Goal: Information Seeking & Learning: Learn about a topic

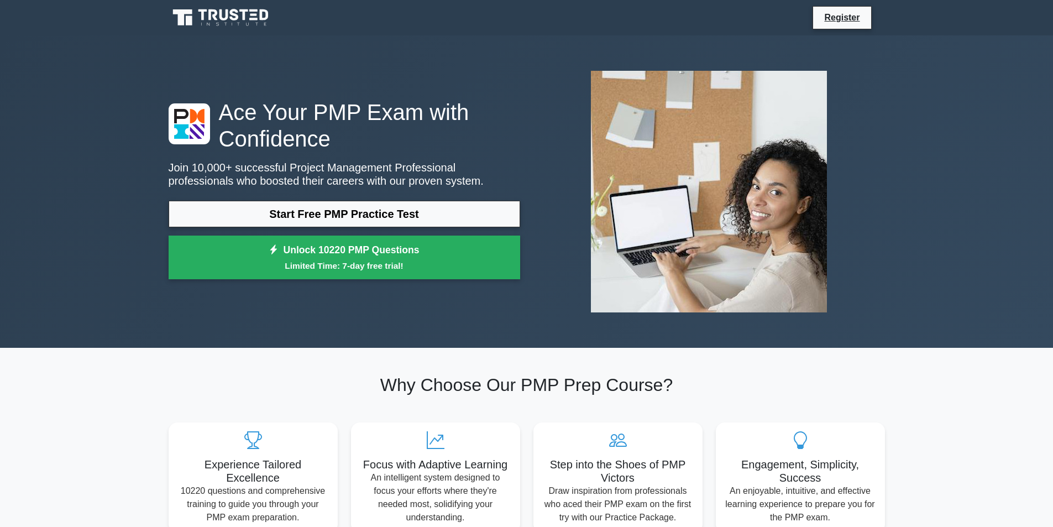
click at [345, 221] on link "Start Free PMP Practice Test" at bounding box center [345, 214] width 352 height 27
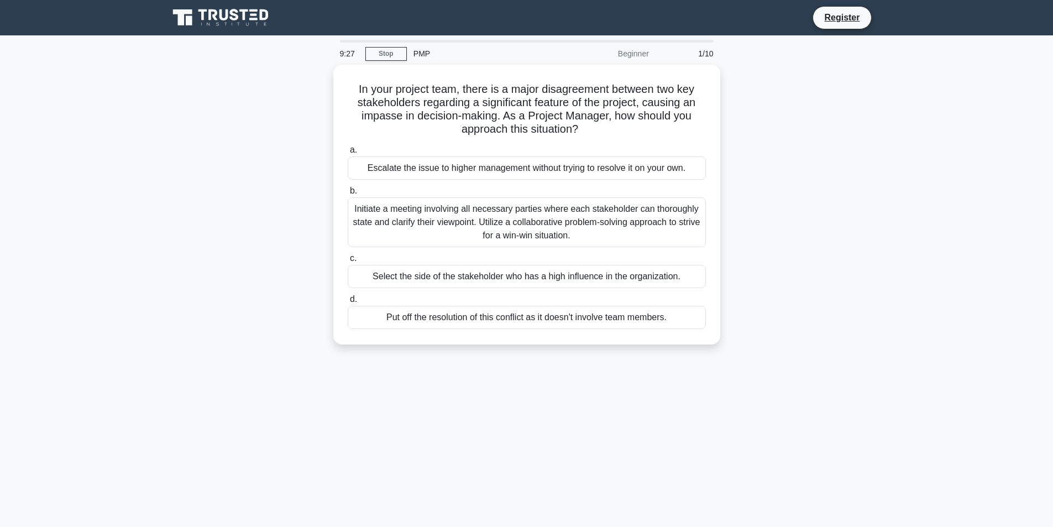
click at [477, 217] on div "Initiate a meeting involving all necessary parties where each stakeholder can t…" at bounding box center [527, 222] width 358 height 50
click at [348, 195] on input "b. Initiate a meeting involving all necessary parties where each stakeholder ca…" at bounding box center [348, 190] width 0 height 7
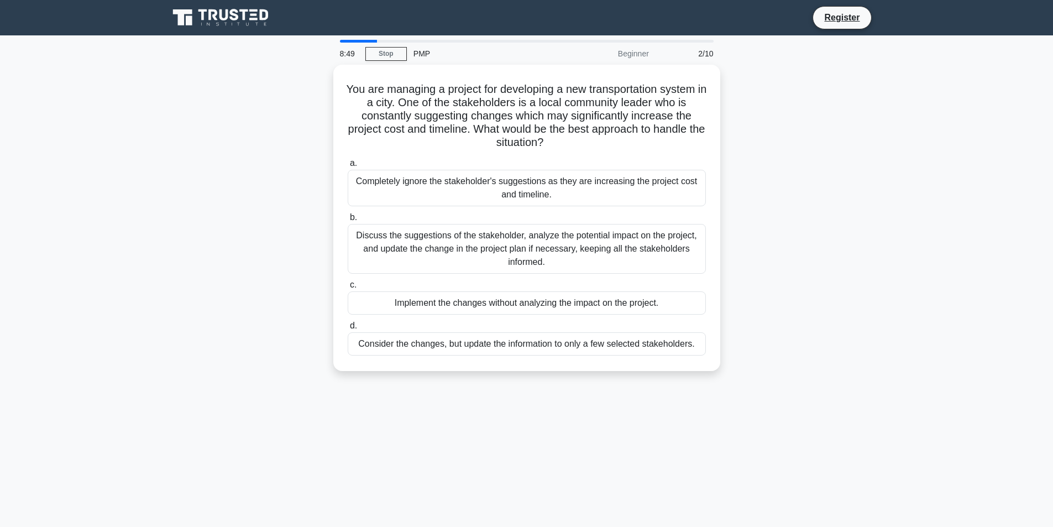
click at [420, 252] on div "Discuss the suggestions of the stakeholder, analyze the potential impact on the…" at bounding box center [527, 249] width 358 height 50
click at [348, 221] on input "b. Discuss the suggestions of the stakeholder, analyze the potential impact on …" at bounding box center [348, 217] width 0 height 7
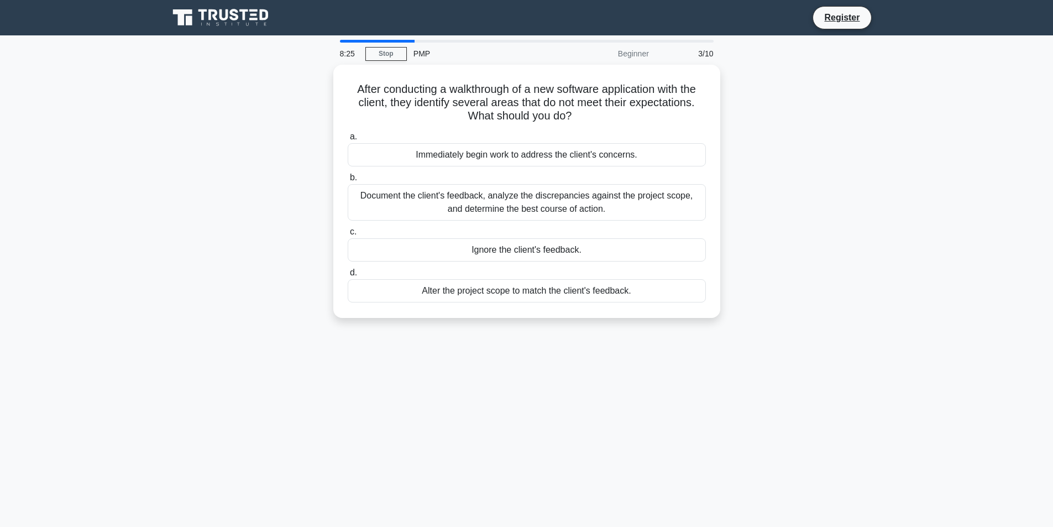
click at [489, 195] on div "Document the client's feedback, analyze the discrepancies against the project s…" at bounding box center [527, 202] width 358 height 36
click at [348, 181] on input "b. Document the client's feedback, analyze the discrepancies against the projec…" at bounding box center [348, 177] width 0 height 7
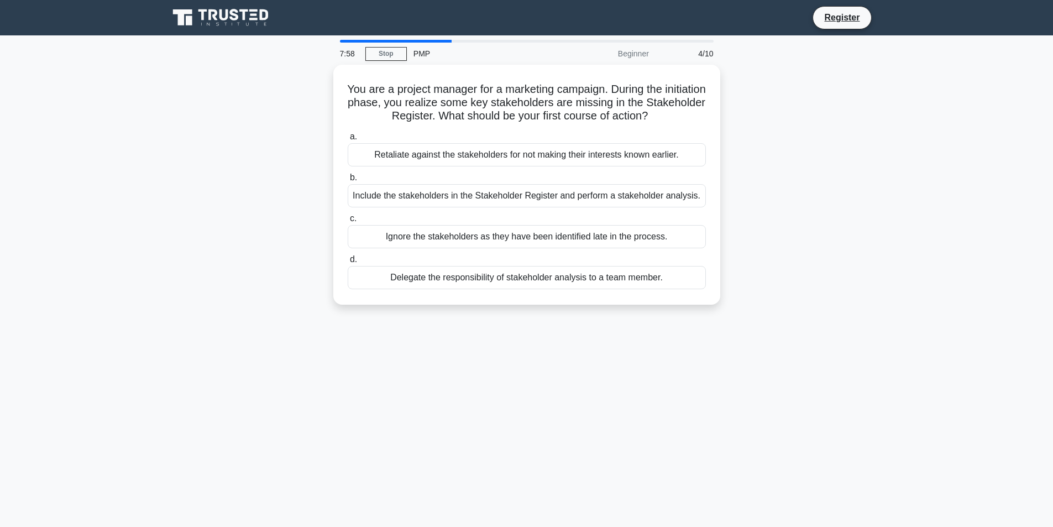
click at [489, 195] on div "Include the stakeholders in the Stakeholder Register and perform a stakeholder …" at bounding box center [527, 195] width 358 height 23
click at [348, 181] on input "b. Include the stakeholders in the Stakeholder Register and perform a stakehold…" at bounding box center [348, 177] width 0 height 7
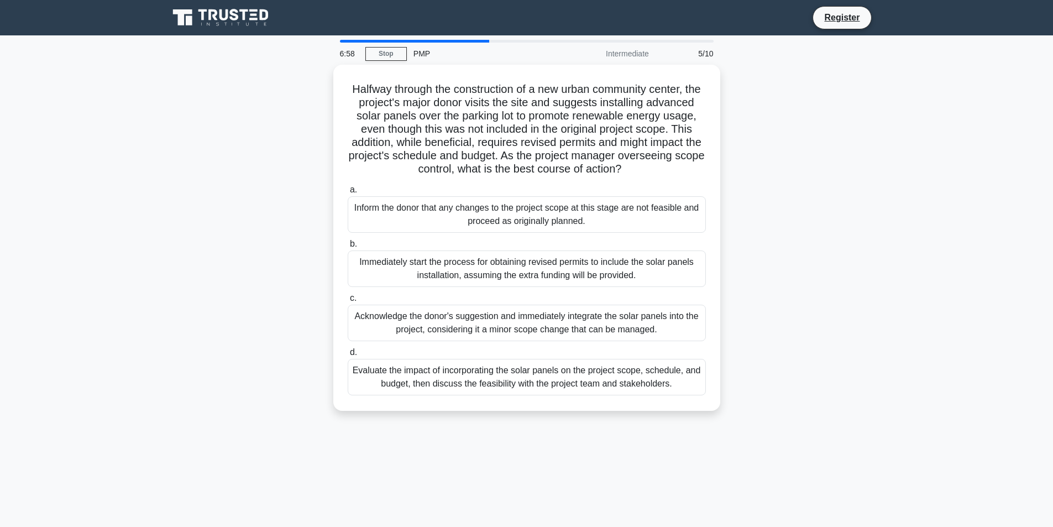
click at [539, 383] on div "Evaluate the impact of incorporating the solar panels on the project scope, sch…" at bounding box center [527, 377] width 358 height 36
click at [348, 356] on input "d. Evaluate the impact of incorporating the solar panels on the project scope, …" at bounding box center [348, 352] width 0 height 7
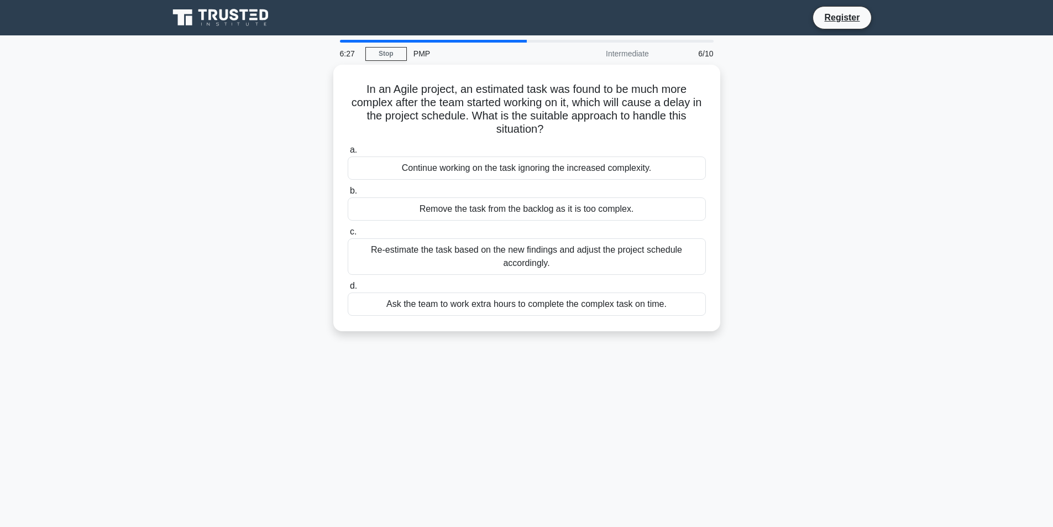
click at [472, 266] on div "Re-estimate the task based on the new findings and adjust the project schedule …" at bounding box center [527, 256] width 358 height 36
click at [348, 236] on input "c. Re-estimate the task based on the new findings and adjust the project schedu…" at bounding box center [348, 231] width 0 height 7
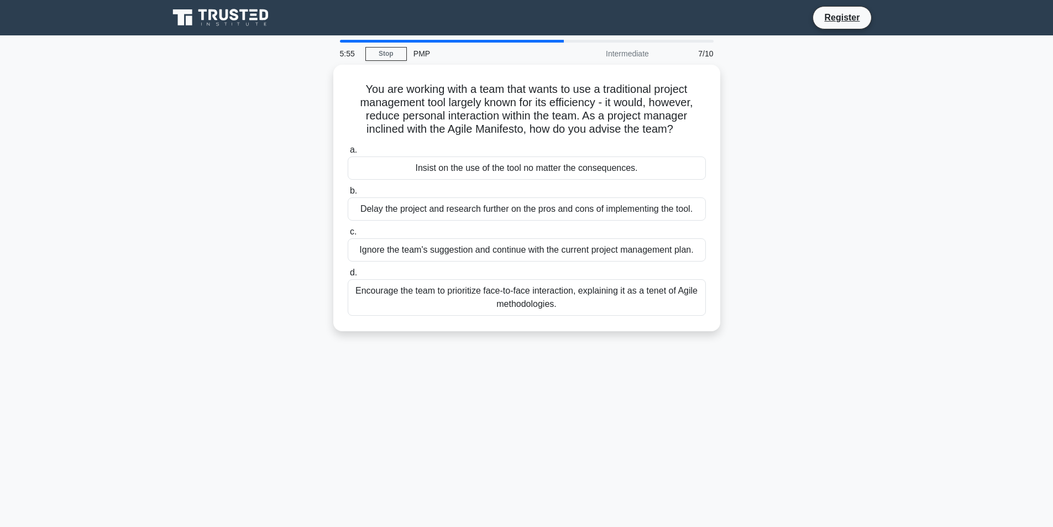
click at [474, 294] on div "Encourage the team to prioritize face-to-face interaction, explaining it as a t…" at bounding box center [527, 297] width 358 height 36
click at [348, 276] on input "d. Encourage the team to prioritize face-to-face interaction, explaining it as …" at bounding box center [348, 272] width 0 height 7
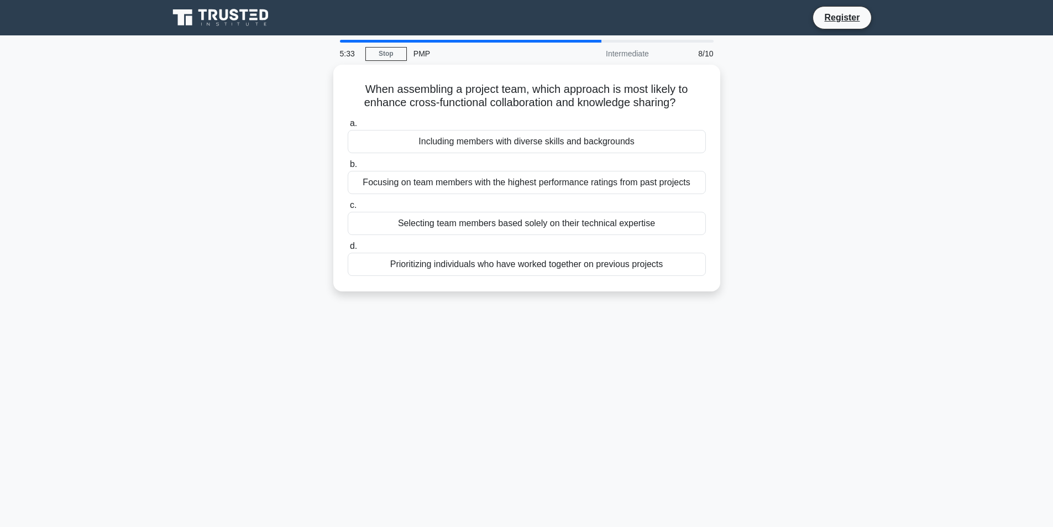
click at [499, 142] on div "Including members with diverse skills and backgrounds" at bounding box center [527, 141] width 358 height 23
click at [348, 127] on input "a. Including members with diverse skills and backgrounds" at bounding box center [348, 123] width 0 height 7
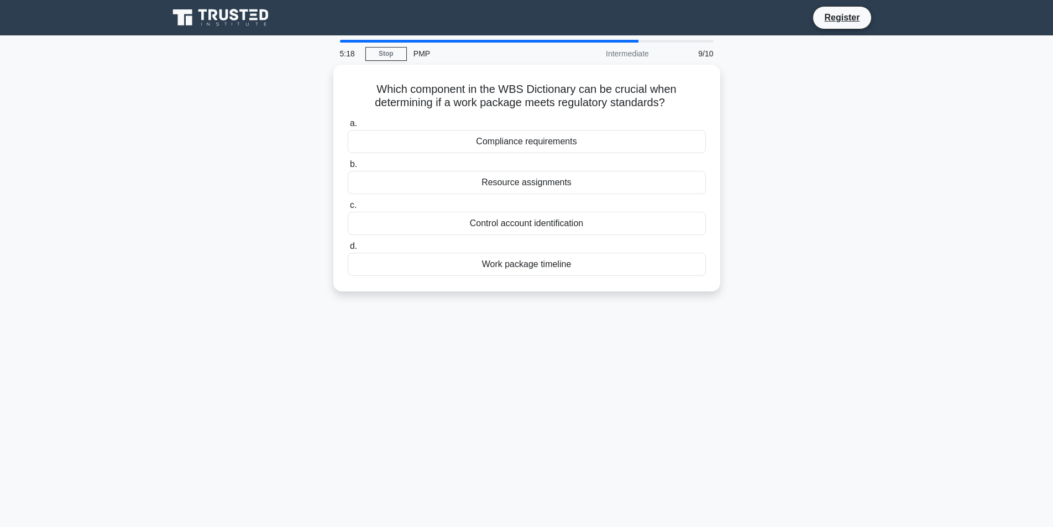
click at [552, 143] on div "Compliance requirements" at bounding box center [527, 141] width 358 height 23
click at [348, 127] on input "a. Compliance requirements" at bounding box center [348, 123] width 0 height 7
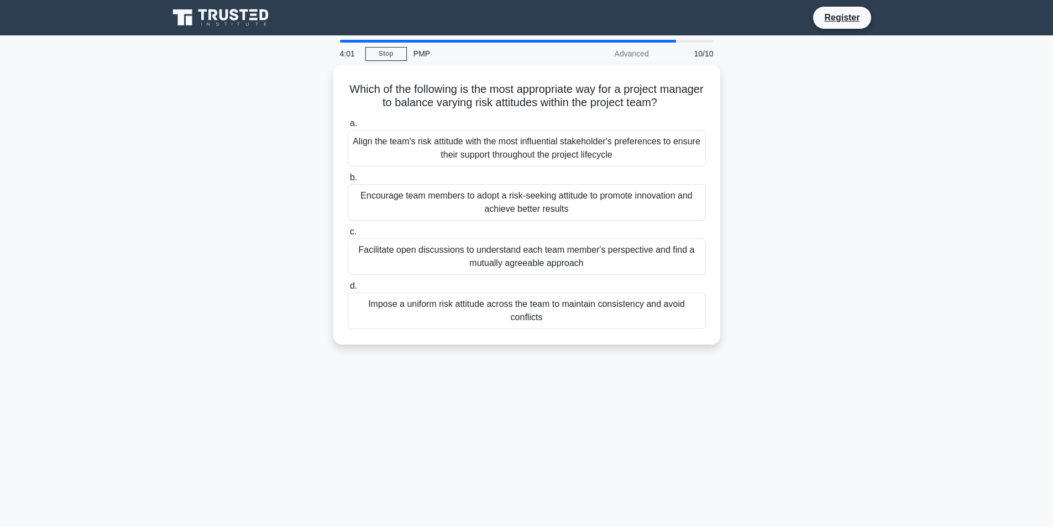
click at [501, 256] on div "Facilitate open discussions to understand each team member's perspective and fi…" at bounding box center [527, 256] width 358 height 36
click at [348, 236] on input "c. Facilitate open discussions to understand each team member's perspective and…" at bounding box center [348, 231] width 0 height 7
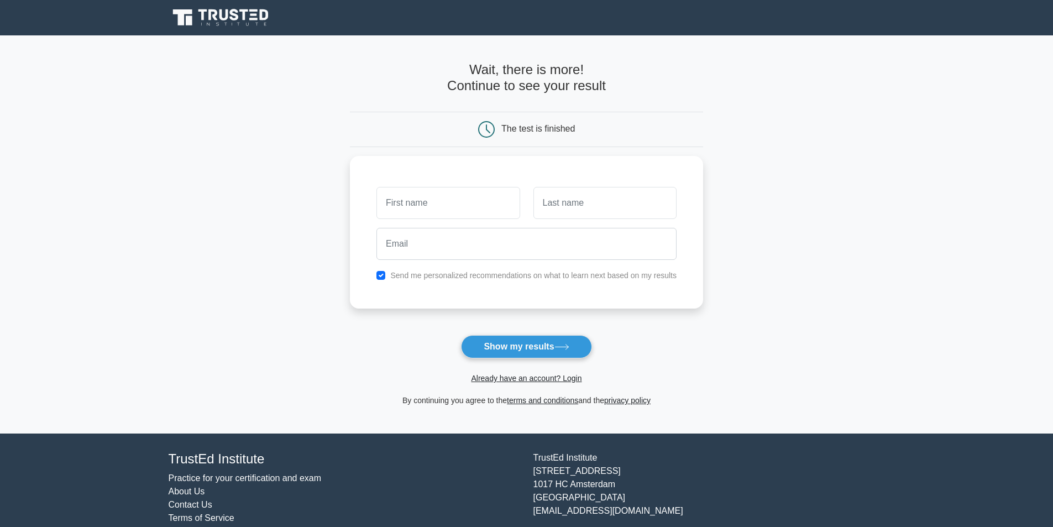
click at [481, 205] on input "text" at bounding box center [448, 203] width 143 height 32
type input "[PERSON_NAME]"
click at [548, 205] on input "text" at bounding box center [605, 203] width 143 height 32
type input "Patel"
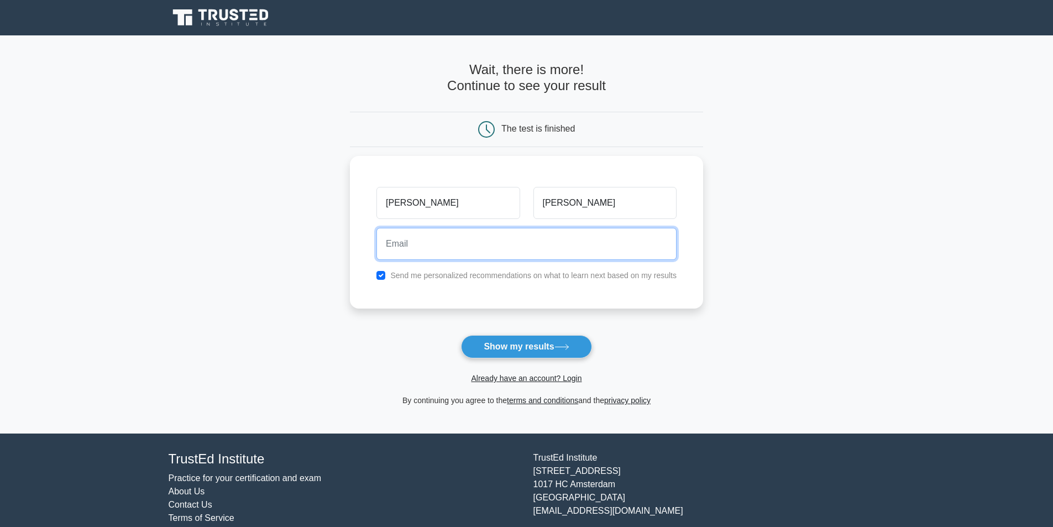
click at [567, 238] on input "email" at bounding box center [527, 244] width 300 height 32
type input "bhadreshpatel.patel@gmail.com"
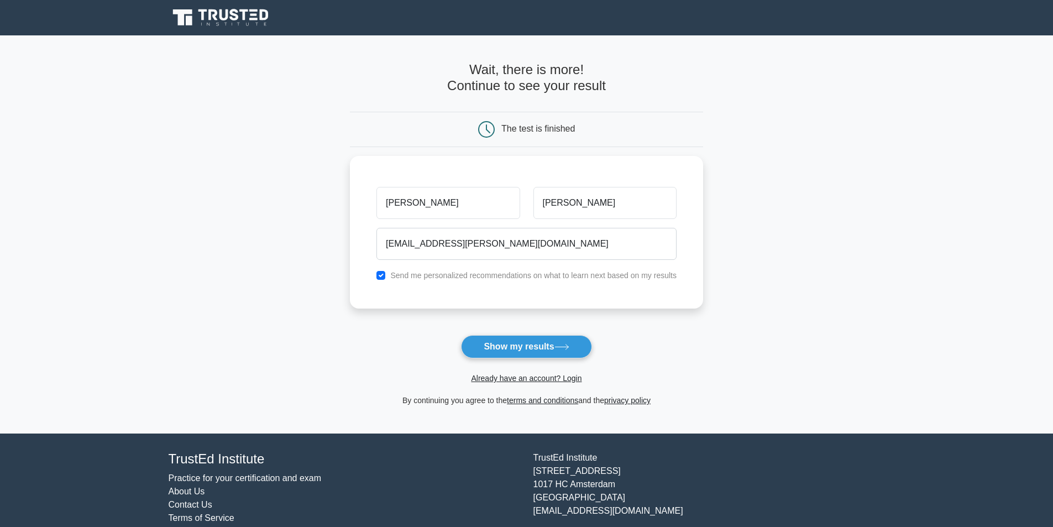
click at [524, 351] on button "Show my results" at bounding box center [526, 346] width 130 height 23
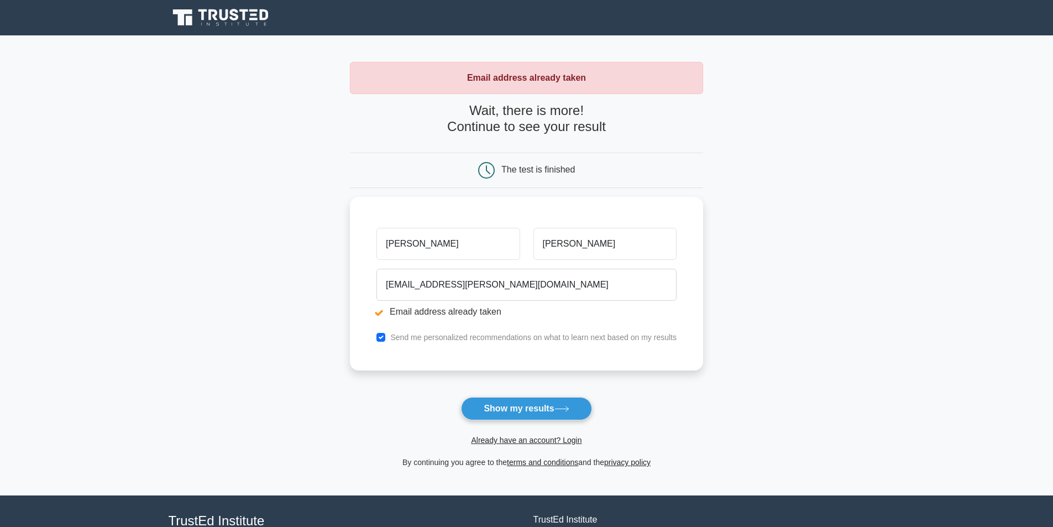
click at [499, 409] on button "Show my results" at bounding box center [526, 408] width 130 height 23
drag, startPoint x: 519, startPoint y: 284, endPoint x: 426, endPoint y: 276, distance: 93.8
click at [426, 276] on input "bhadreshpatel.patel@gmail.com" at bounding box center [527, 285] width 300 height 32
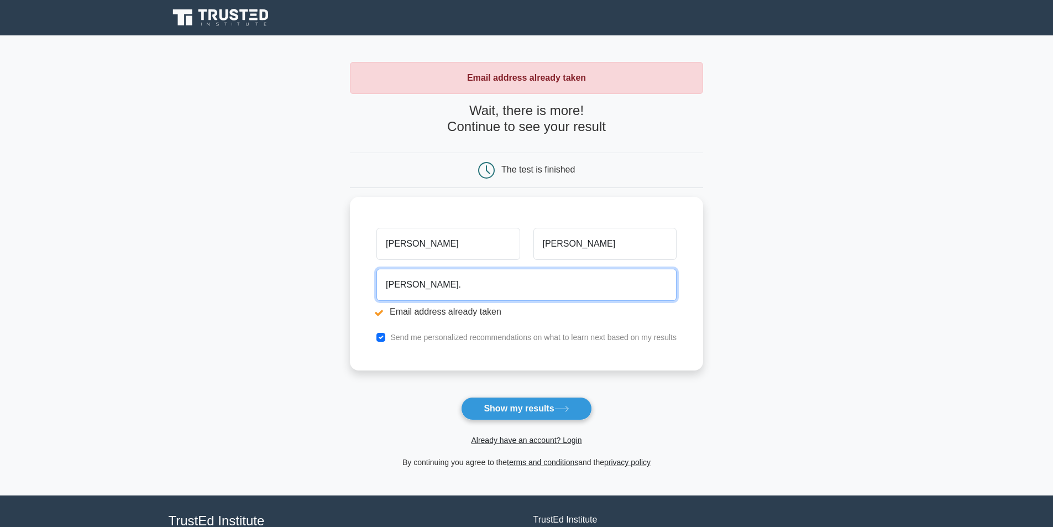
type input "bhadreshkumar.27@gmail.com"
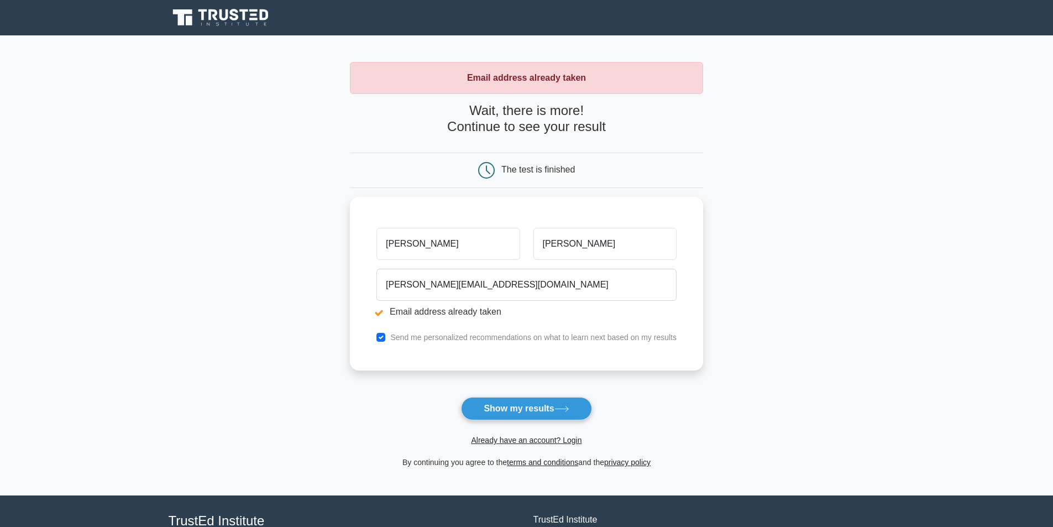
click at [527, 407] on button "Show my results" at bounding box center [526, 408] width 130 height 23
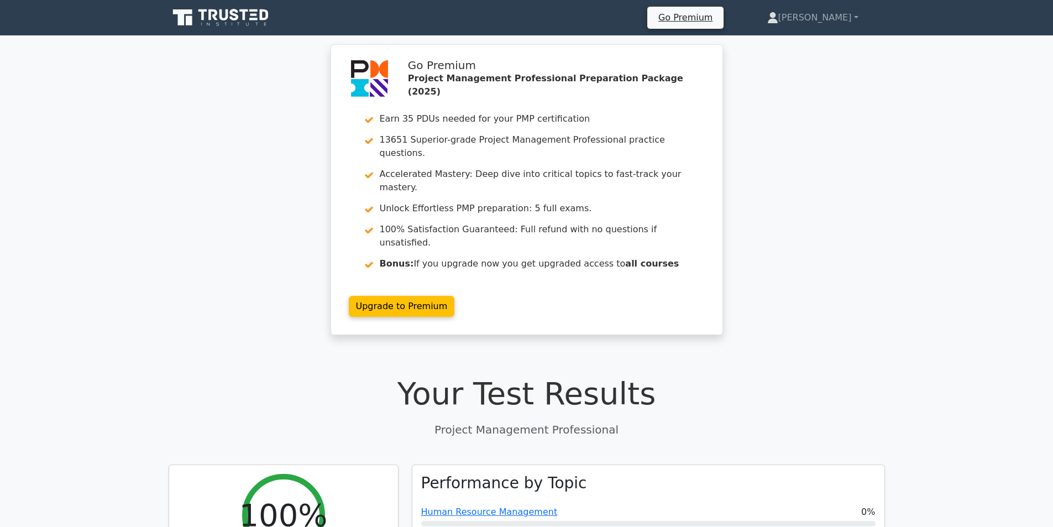
click at [386, 296] on link "Upgrade to Premium" at bounding box center [402, 306] width 106 height 21
